Goal: Transaction & Acquisition: Purchase product/service

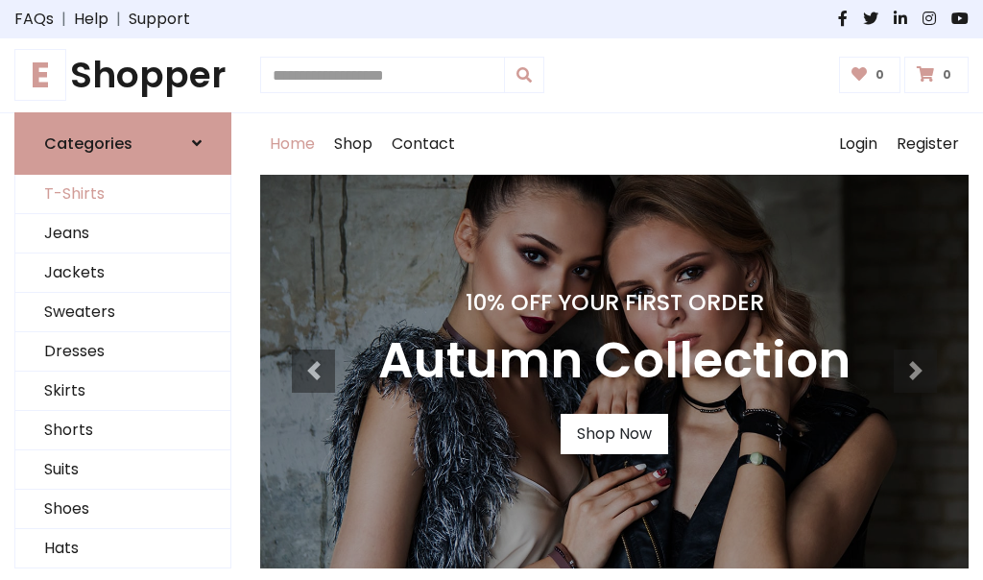
click at [123, 194] on link "T-Shirts" at bounding box center [122, 194] width 215 height 39
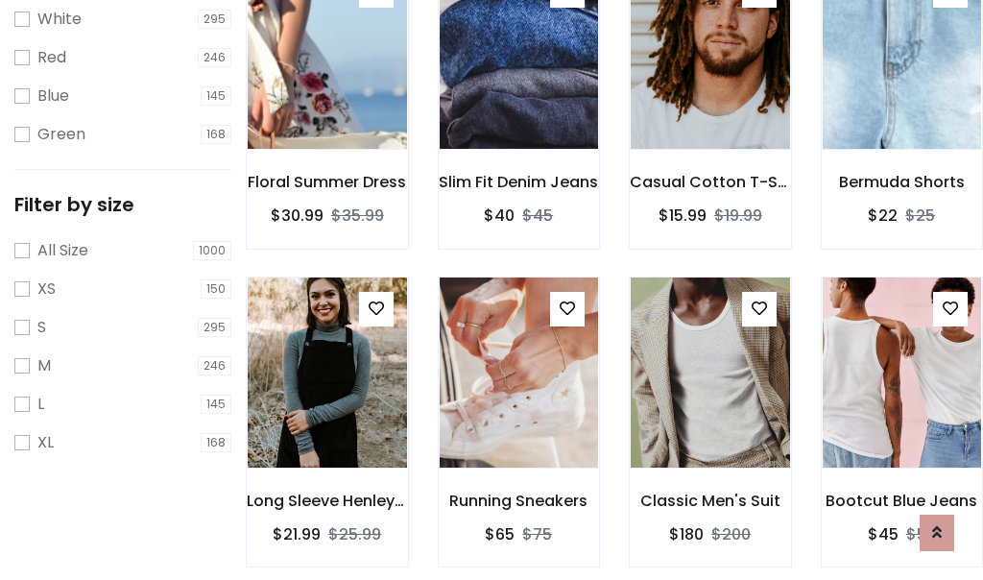
scroll to position [35, 0]
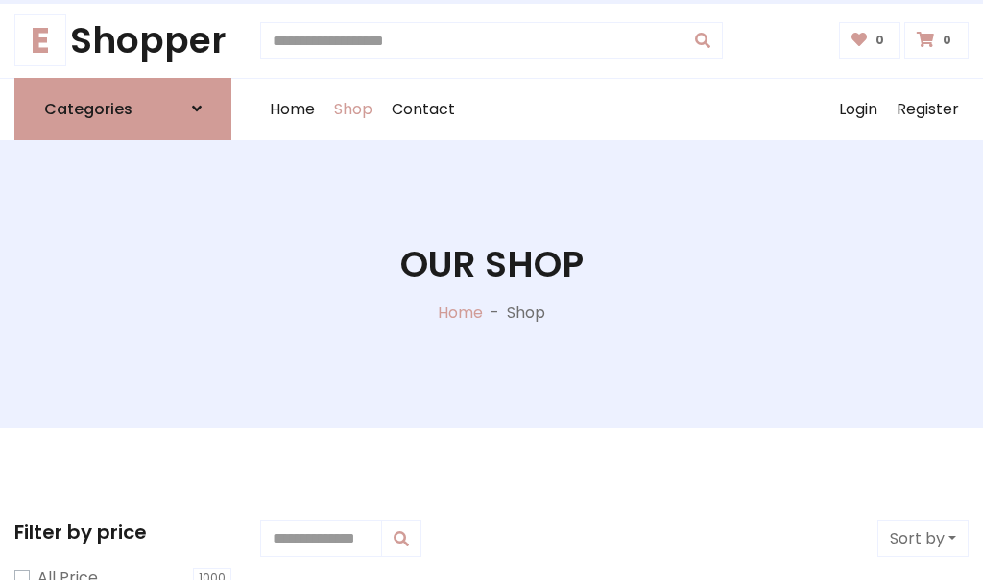
click at [492, 283] on h1 "Our Shop" at bounding box center [491, 264] width 183 height 43
click at [615, 109] on div "Home Shop Contact Log out Login Register" at bounding box center [614, 109] width 709 height 61
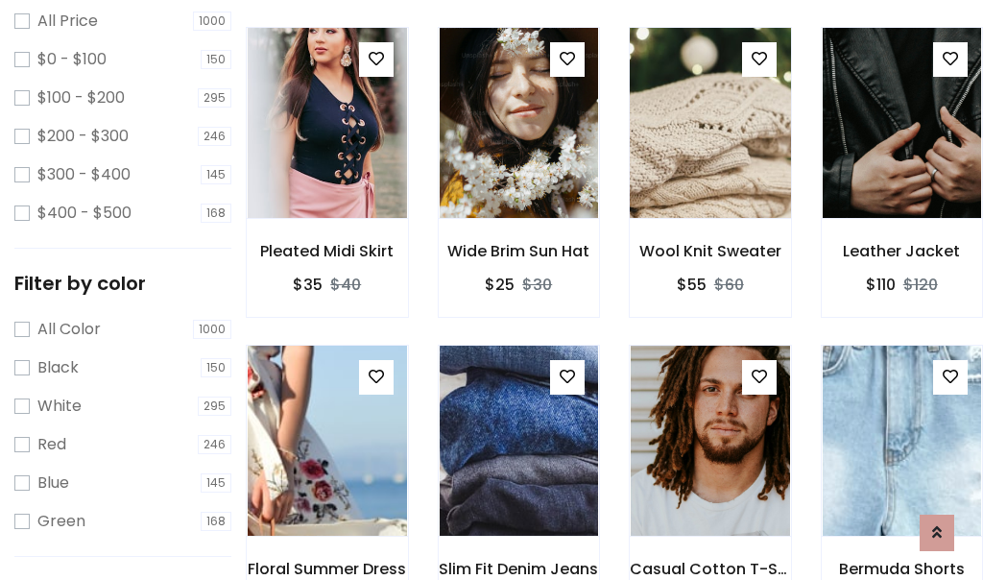
click at [710, 158] on img at bounding box center [710, 122] width 191 height 461
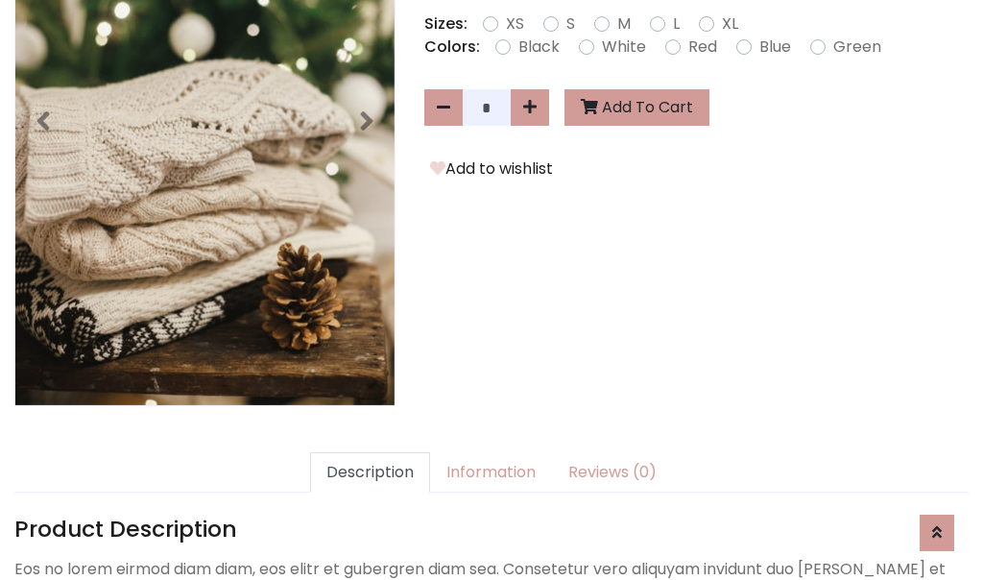
scroll to position [470, 0]
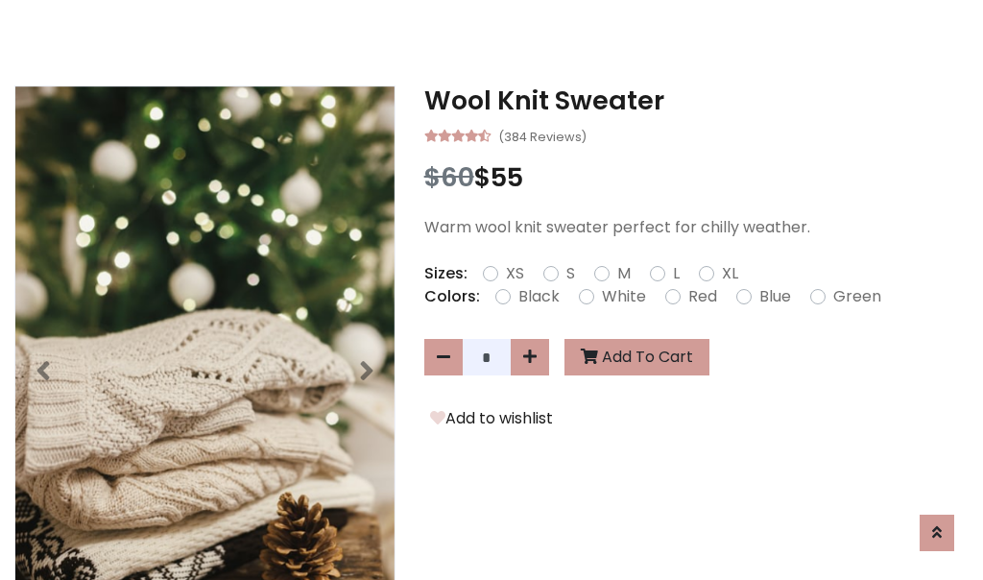
click at [696, 100] on h3 "Wool Knit Sweater" at bounding box center [697, 100] width 545 height 31
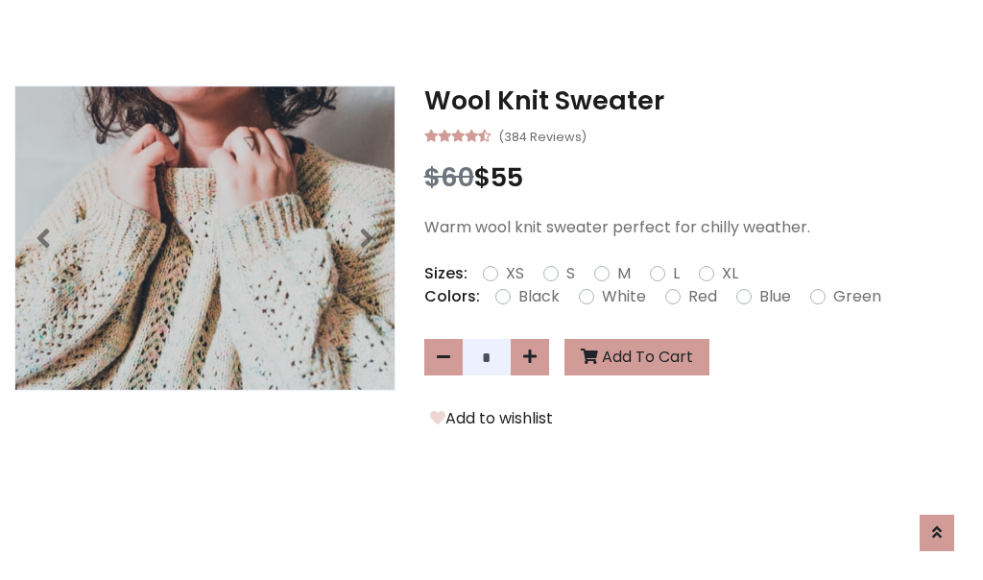
click at [696, 100] on h3 "Wool Knit Sweater" at bounding box center [697, 100] width 545 height 31
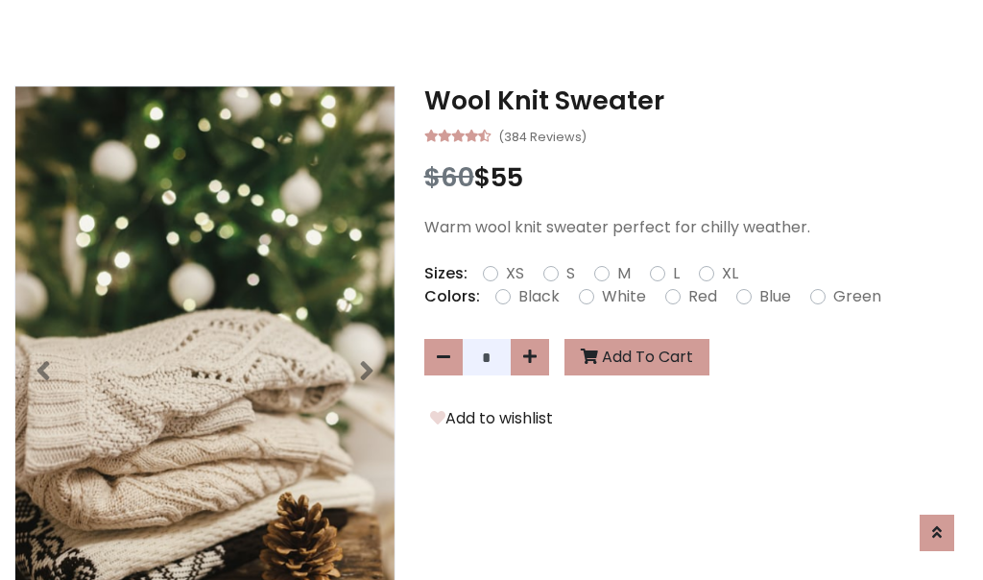
click at [696, 100] on h3 "Wool Knit Sweater" at bounding box center [697, 100] width 545 height 31
